Goal: Information Seeking & Learning: Check status

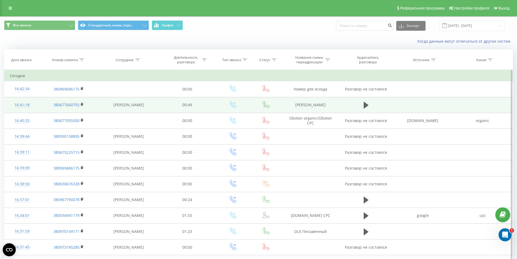
click at [308, 105] on td "Банер Сытник" at bounding box center [311, 105] width 58 height 16
click at [308, 105] on td "[PERSON_NAME]" at bounding box center [311, 105] width 58 height 16
click at [308, 105] on td "Банер Сытник" at bounding box center [311, 105] width 58 height 16
copy tr "Банер Сытник"
click at [22, 105] on div "16:41:18" at bounding box center [22, 105] width 24 height 11
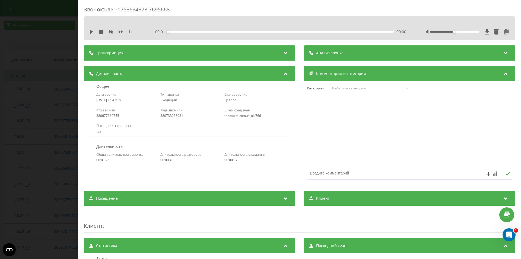
click at [171, 116] on div "380733238931" at bounding box center [189, 116] width 58 height 4
copy div "380733238931"
click at [30, 24] on div "Звонок : ua5_-1758634878.7695668 1 x - 00:49 00:00 00:00 Транскрипция Для анали…" at bounding box center [260, 129] width 521 height 259
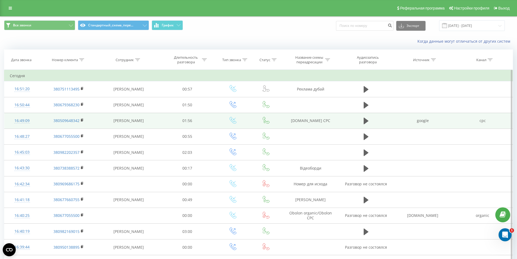
click at [303, 122] on td "thecapital.com.ua CPC" at bounding box center [311, 121] width 58 height 16
